Goal: Task Accomplishment & Management: Manage account settings

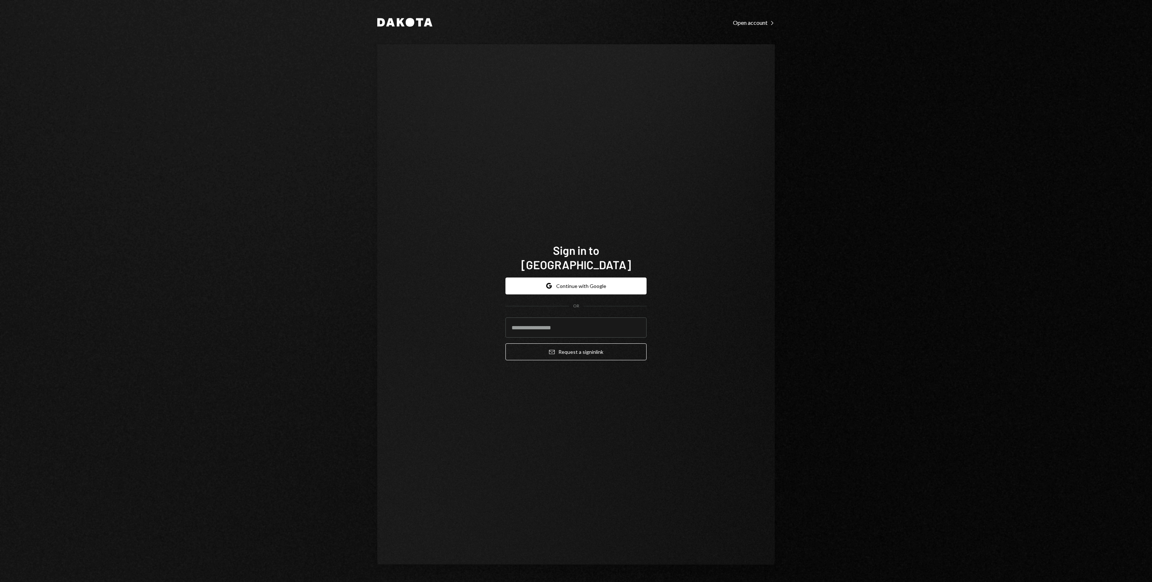
type input "**********"
click at [582, 355] on div "**********" at bounding box center [575, 319] width 141 height 95
click at [591, 349] on button "Email Request a sign in link" at bounding box center [575, 351] width 141 height 17
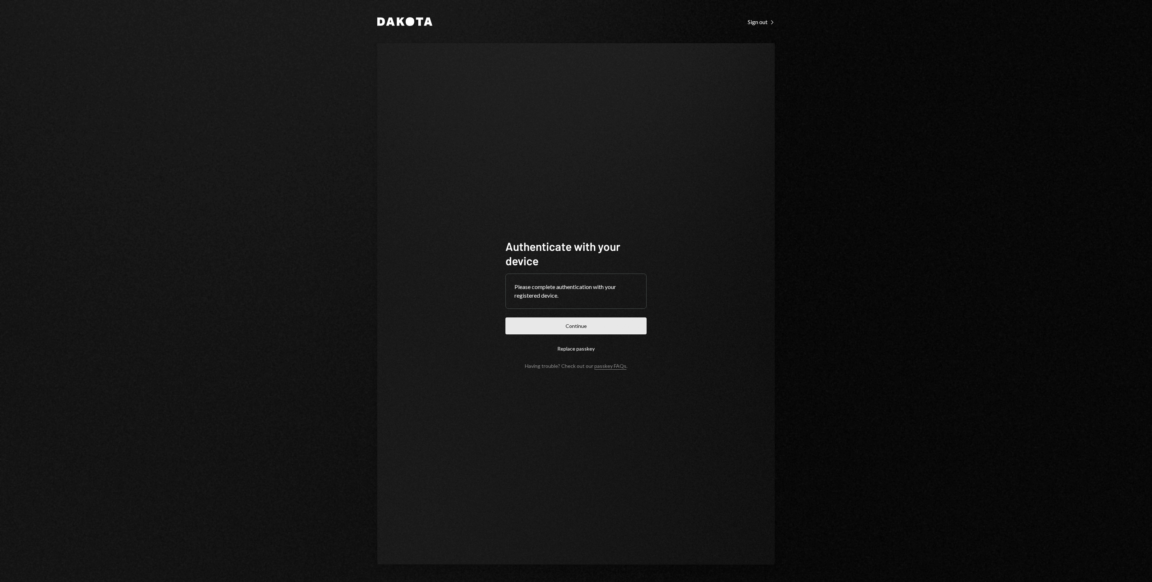
click at [601, 327] on button "Continue" at bounding box center [575, 325] width 141 height 17
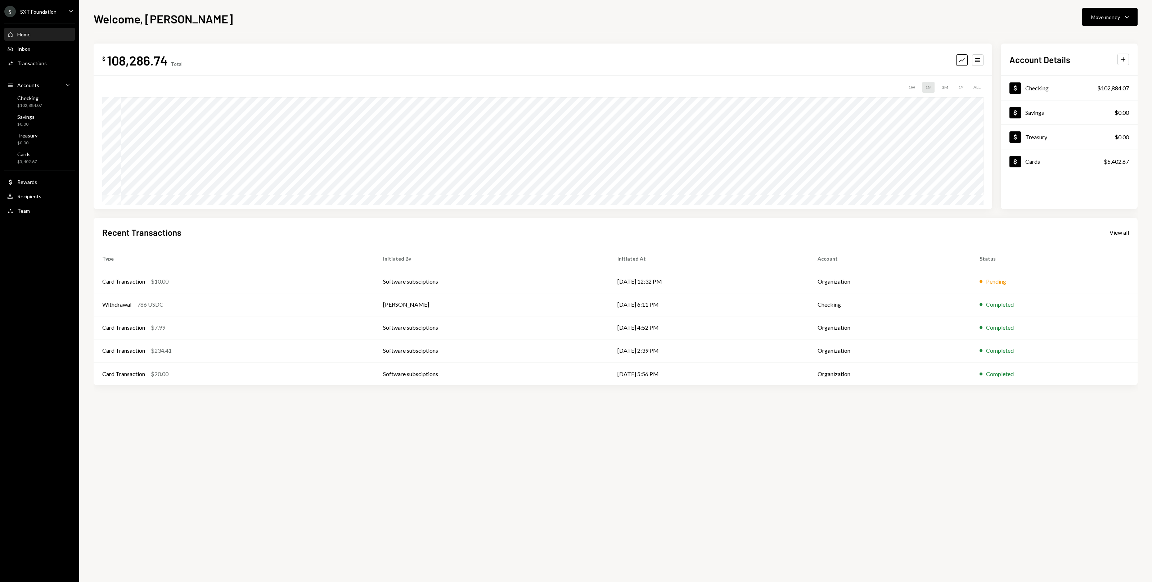
click at [961, 90] on div "1Y" at bounding box center [960, 87] width 11 height 11
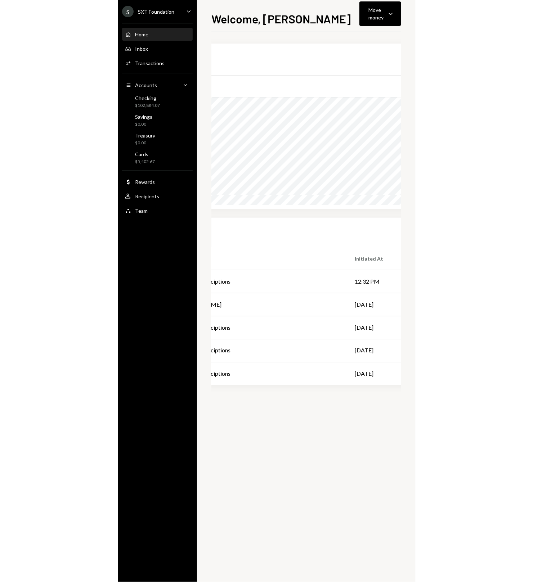
scroll to position [0, 424]
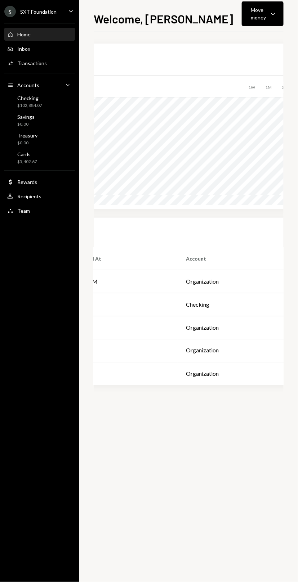
drag, startPoint x: 294, startPoint y: 212, endPoint x: 298, endPoint y: 212, distance: 4.0
click at [298, 212] on html "S SXT Foundation Caret Down Home Home Inbox Inbox Activities Transactions Accou…" at bounding box center [149, 291] width 298 height 582
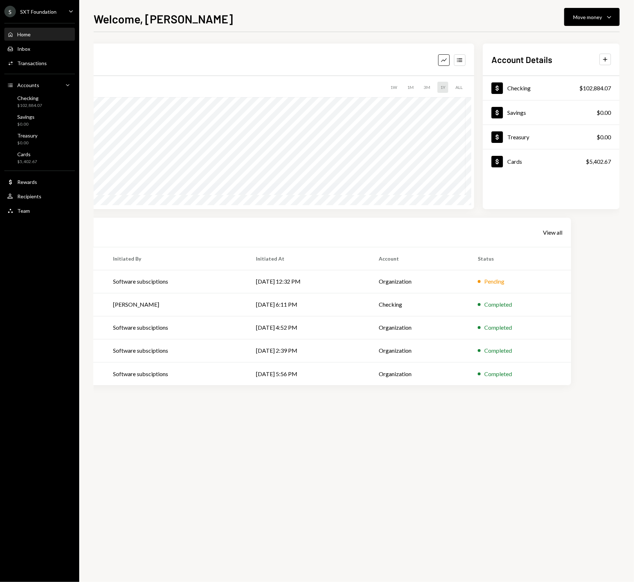
scroll to position [0, 155]
click at [470, 278] on td "Organization" at bounding box center [421, 281] width 98 height 23
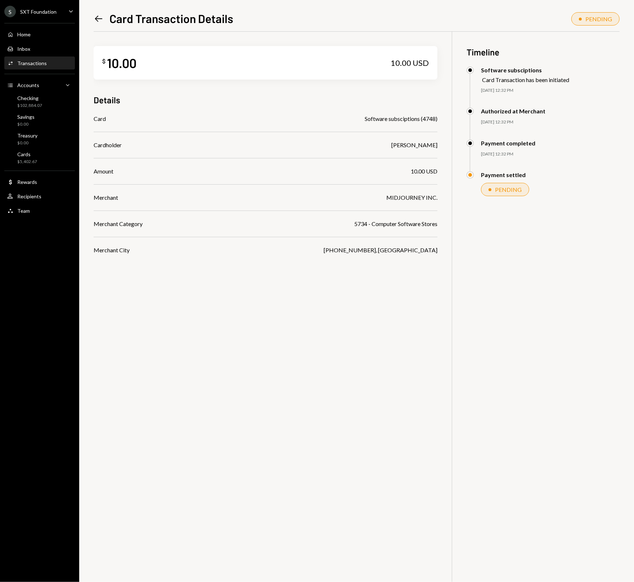
click at [103, 20] on icon "Left Arrow" at bounding box center [99, 19] width 10 height 10
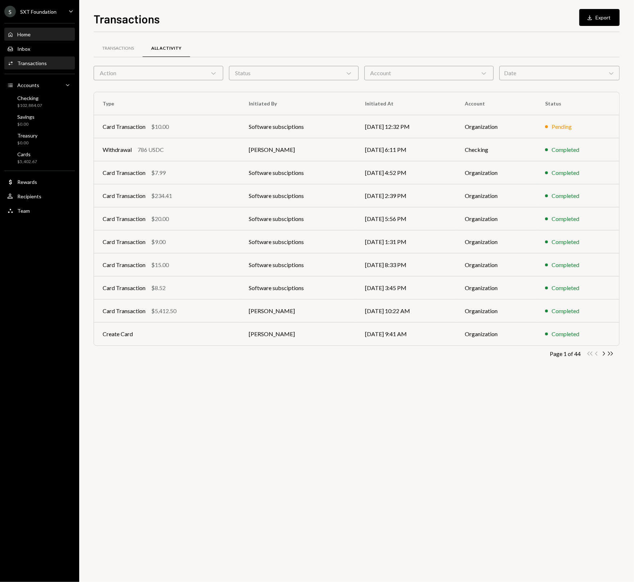
click at [33, 34] on div "Home Home" at bounding box center [39, 34] width 65 height 6
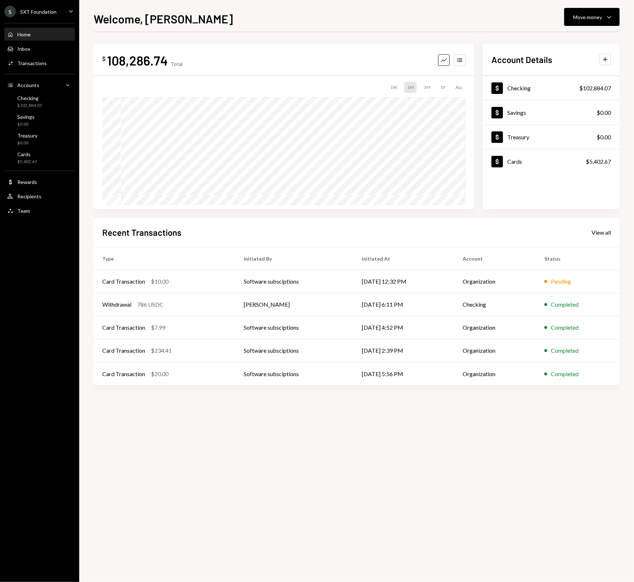
click at [427, 87] on div "3M" at bounding box center [427, 87] width 12 height 11
click at [441, 86] on div "1Y" at bounding box center [442, 87] width 11 height 11
click at [54, 39] on div "Home Home" at bounding box center [39, 34] width 65 height 12
